Goal: Information Seeking & Learning: Learn about a topic

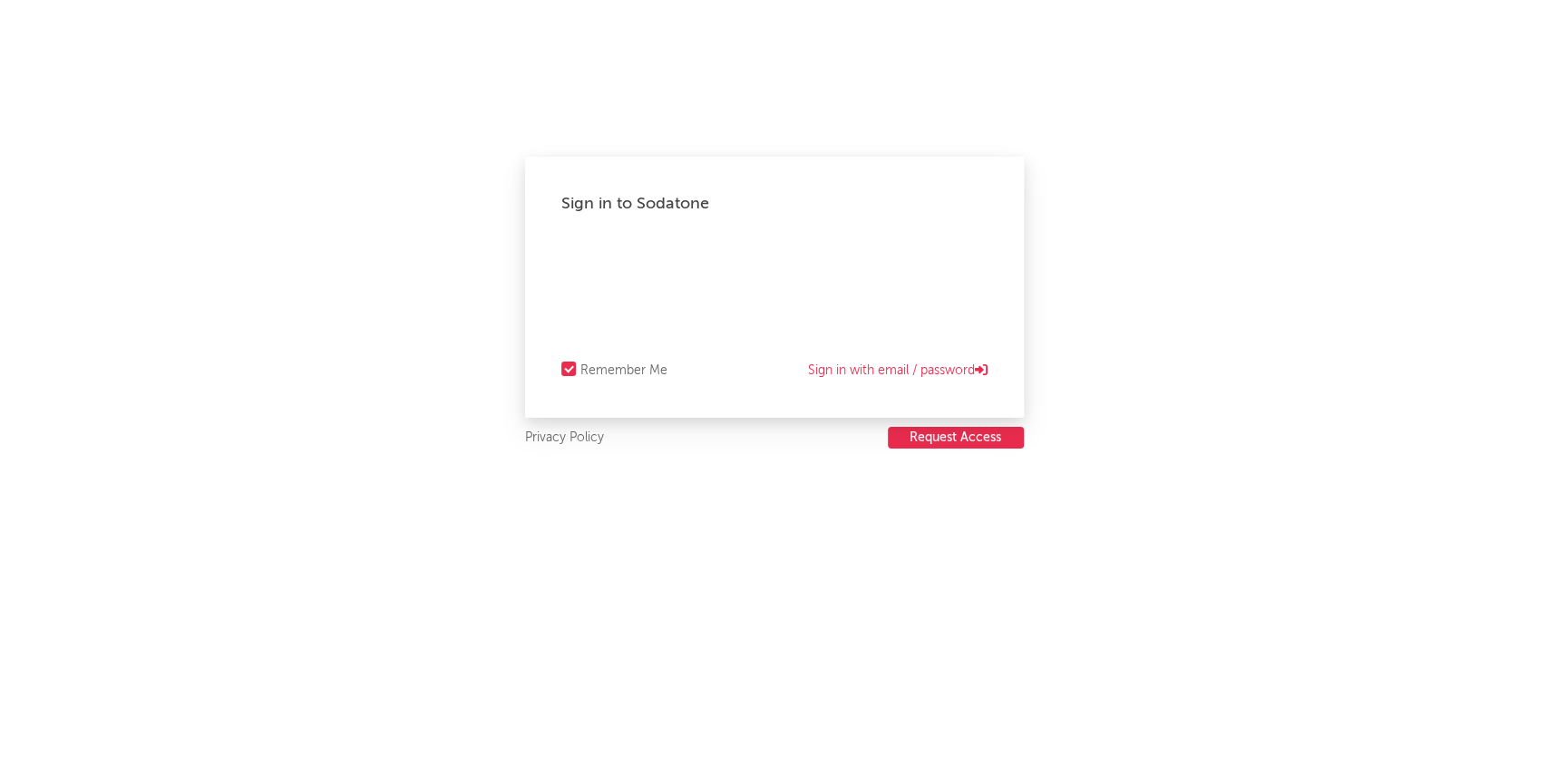
select select "recorded_music"
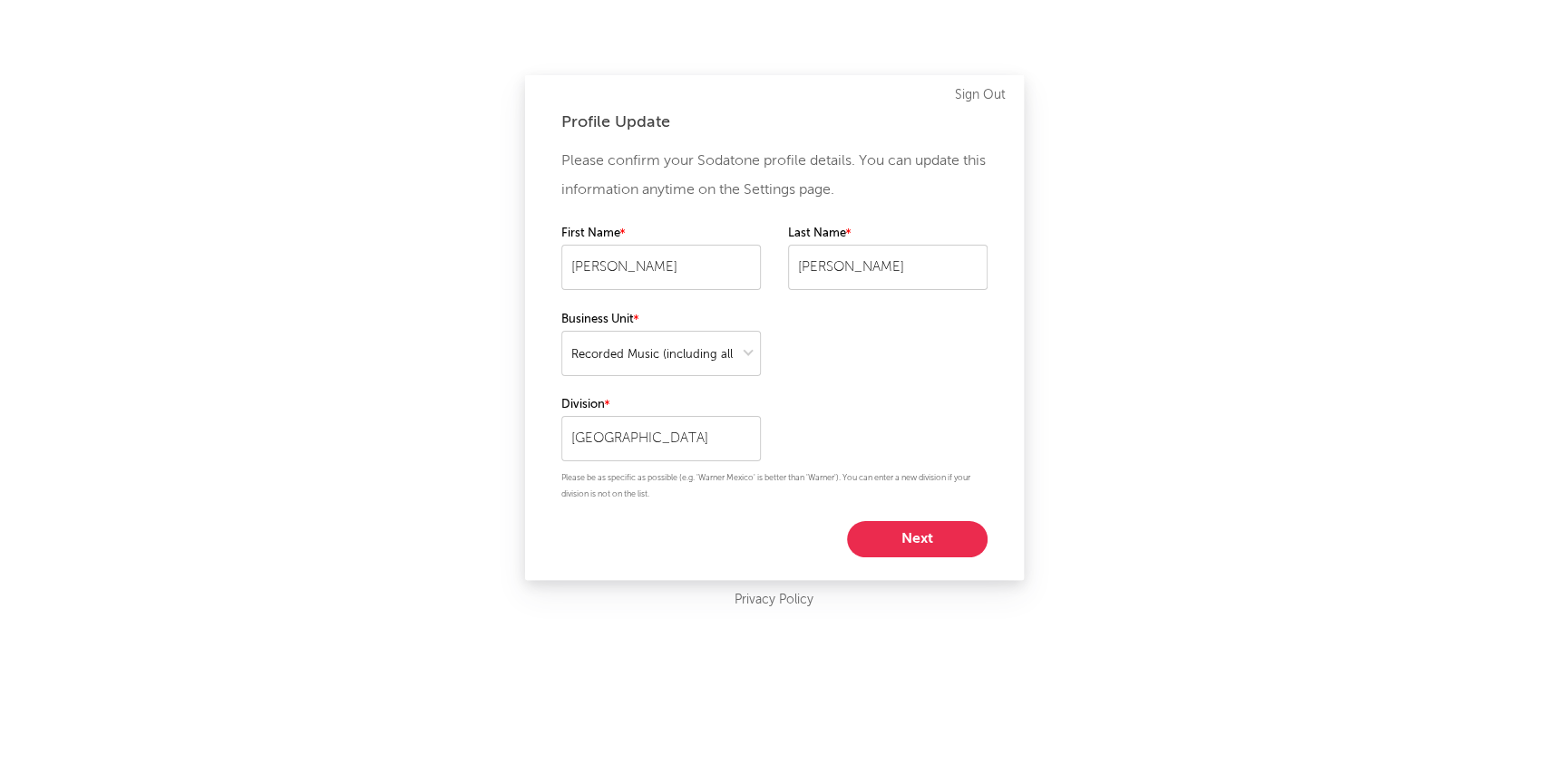
click at [889, 516] on div "Please confirm your Sodatone profile details. You can update this information a…" at bounding box center [774, 352] width 426 height 411
click at [888, 533] on button "Next" at bounding box center [917, 539] width 141 height 36
select select "manager"
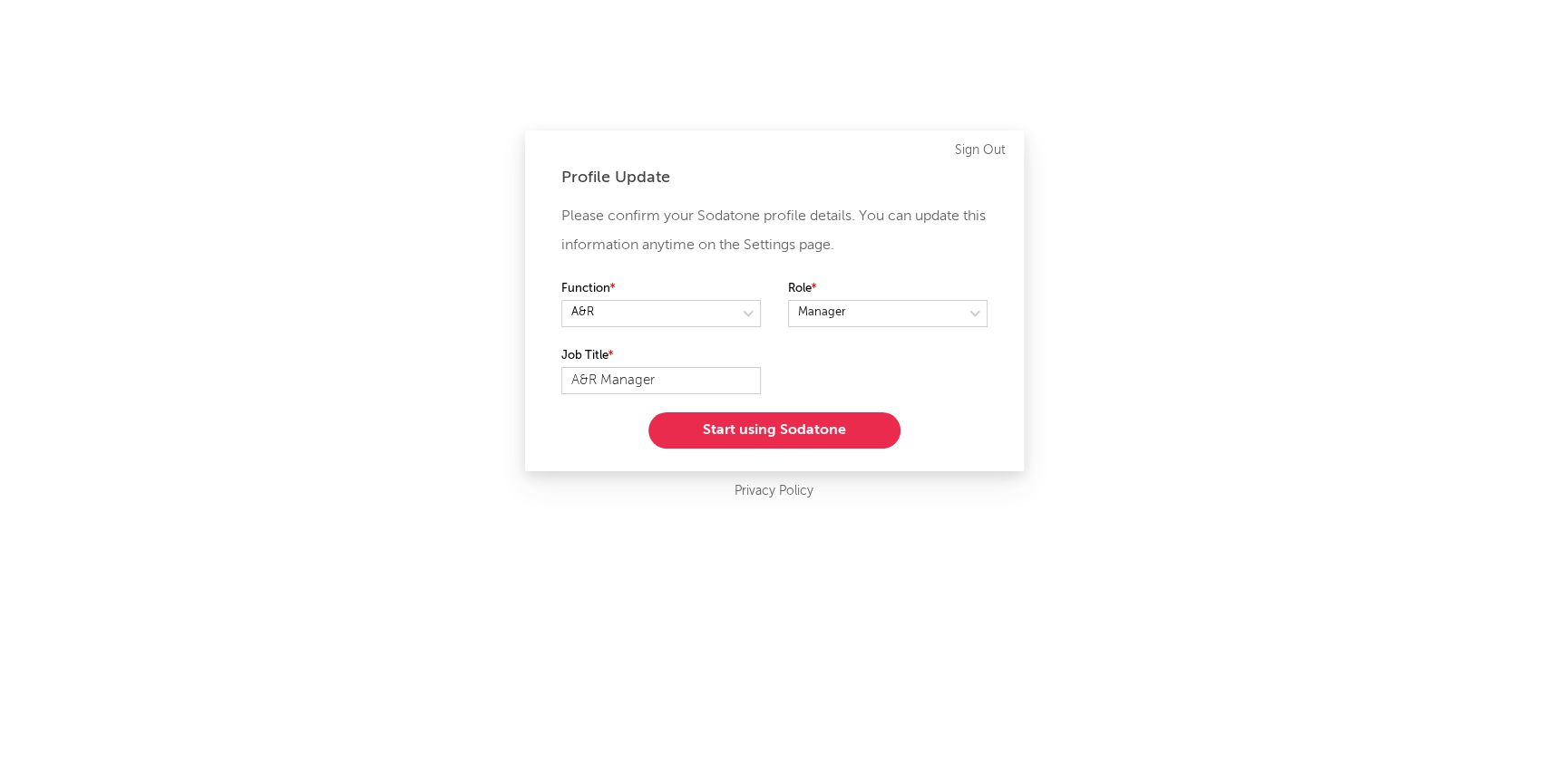
click at [783, 422] on button "Start using Sodatone" at bounding box center [774, 430] width 252 height 36
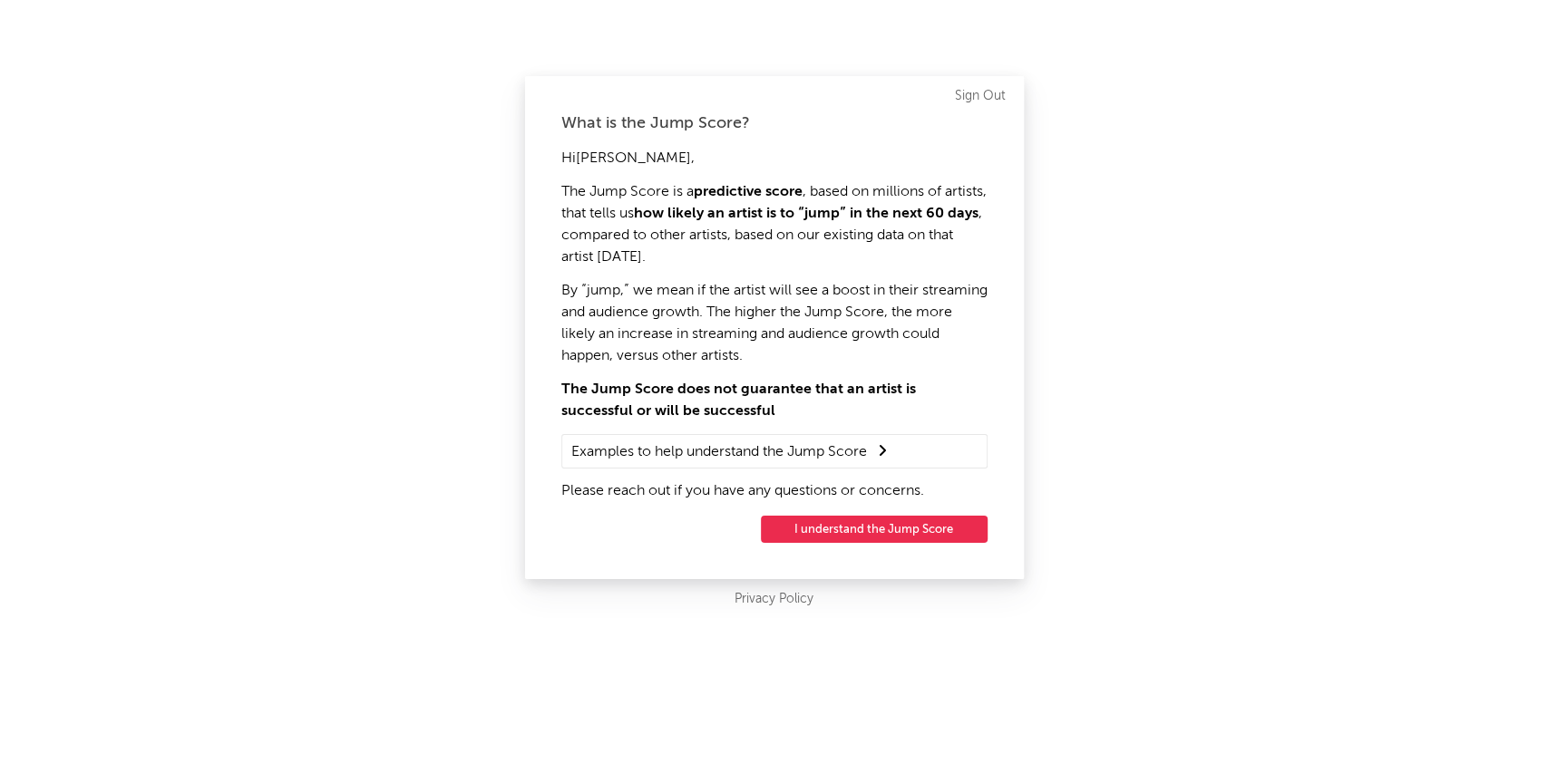
click at [893, 533] on button "I understand the Jump Score" at bounding box center [874, 529] width 227 height 27
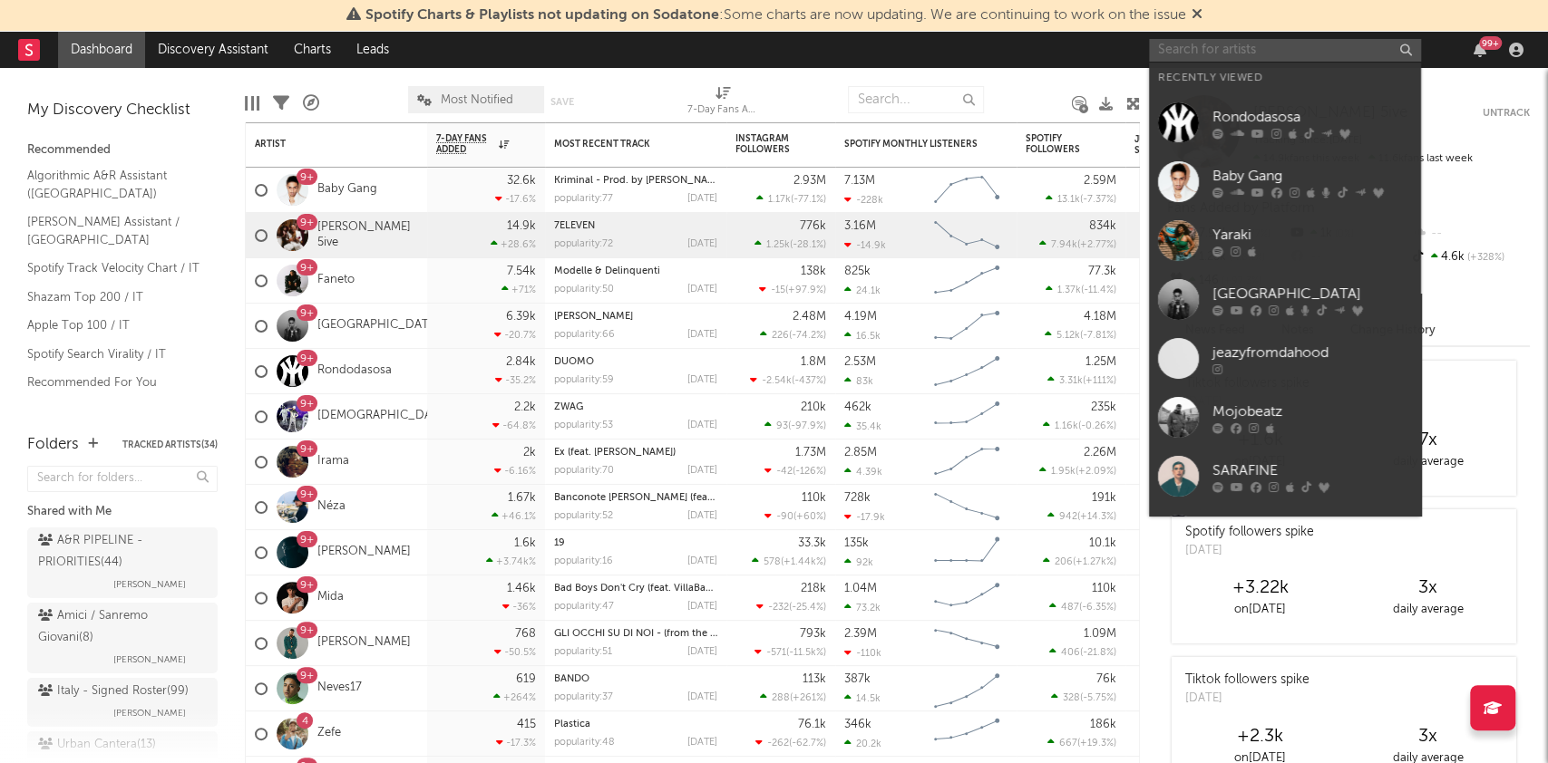
click at [1247, 49] on input "text" at bounding box center [1285, 50] width 272 height 23
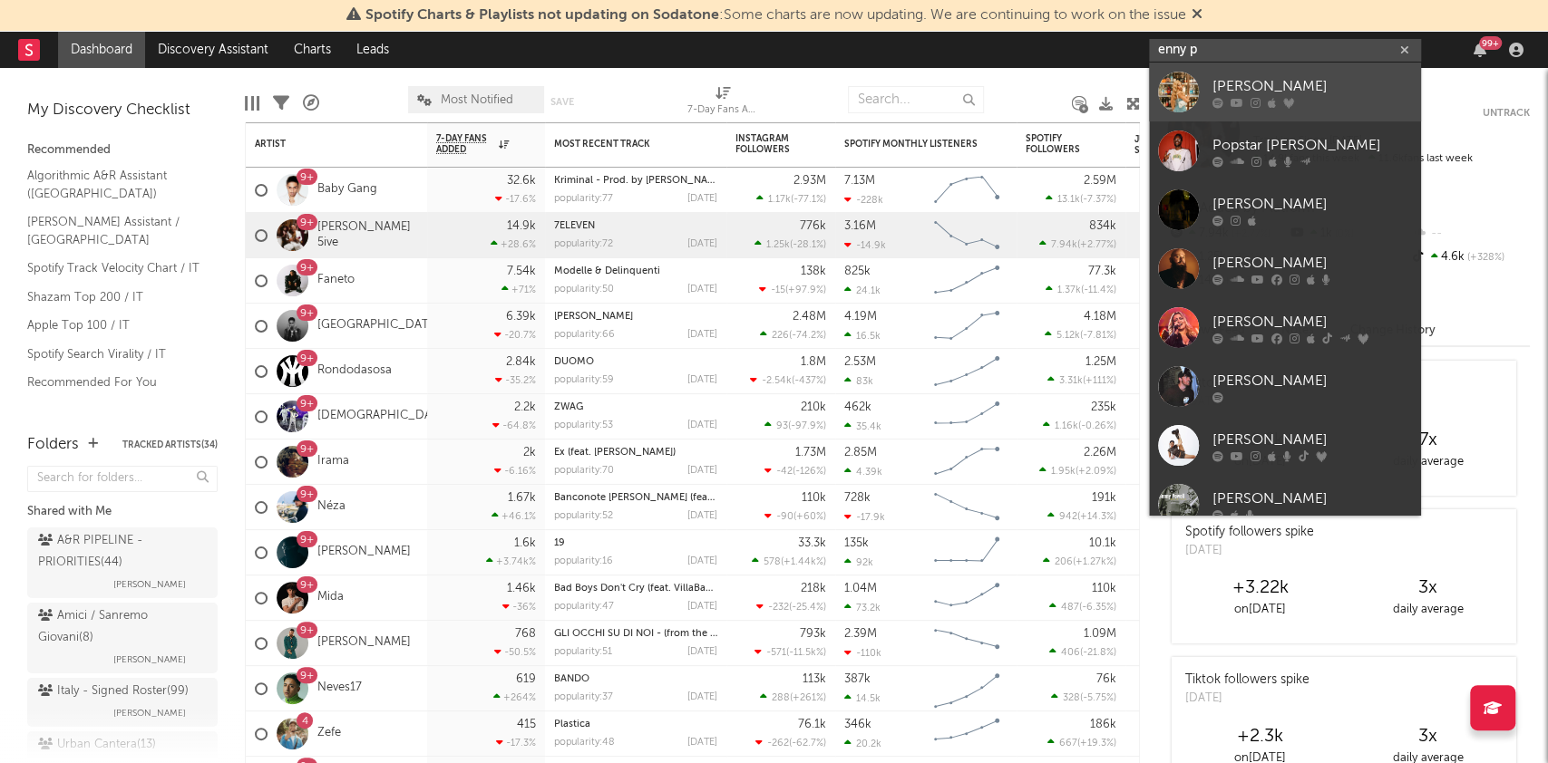
type input "enny p"
click at [1260, 95] on div "[PERSON_NAME]" at bounding box center [1311, 87] width 199 height 22
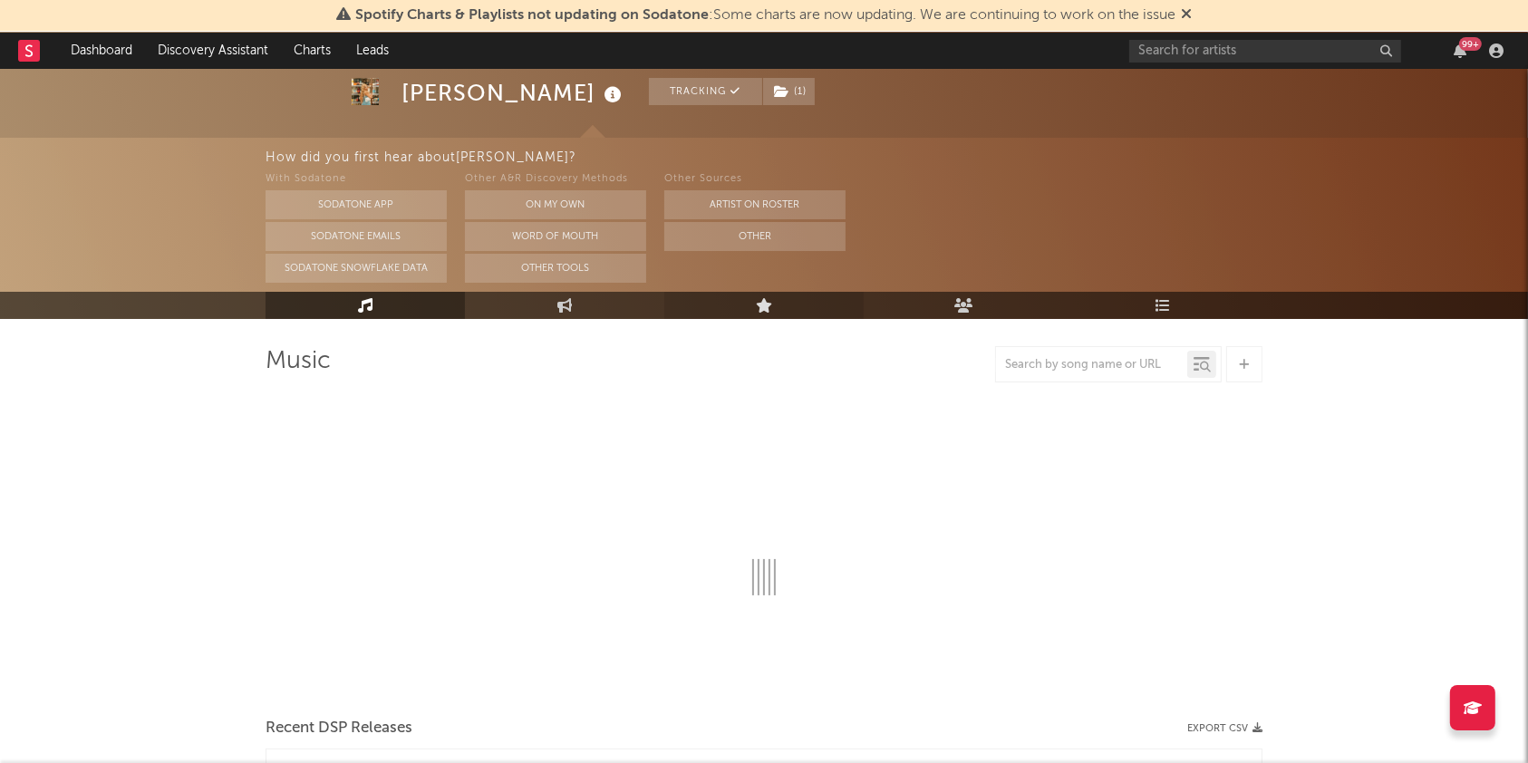
select select "6m"
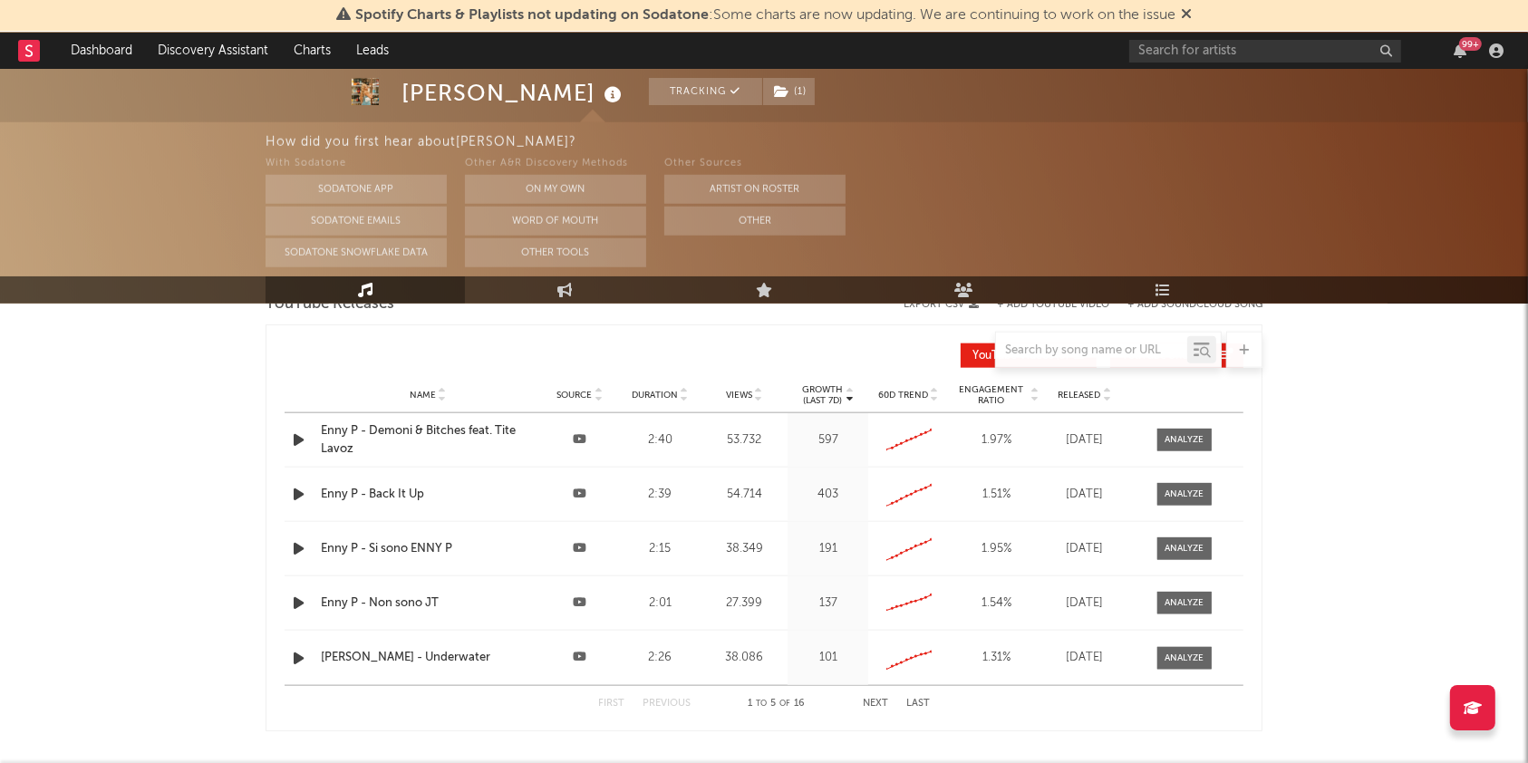
scroll to position [1963, 0]
